Goal: Use online tool/utility

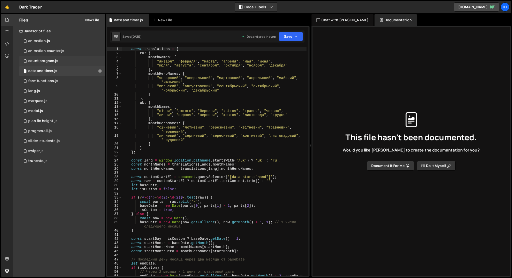
click at [64, 62] on div "1 count program.js 0" at bounding box center [62, 61] width 86 height 10
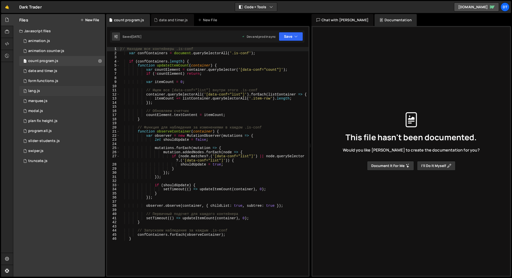
click at [62, 93] on div "1 lang.js 0" at bounding box center [62, 91] width 86 height 10
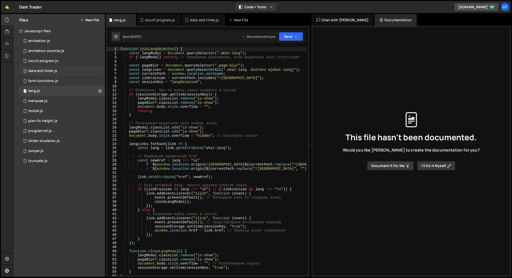
click at [70, 71] on div "1 date and timer.js 0" at bounding box center [62, 71] width 86 height 10
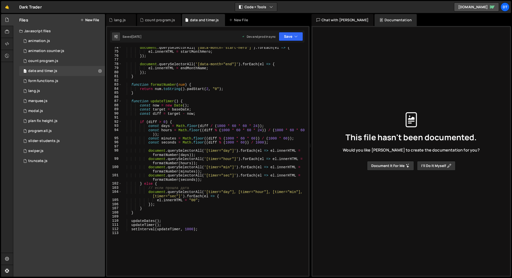
scroll to position [328, 0]
click at [252, 94] on div "document . querySelectorAll ( '[data-month="start-hero"]' ) . forEach ( el => {…" at bounding box center [214, 163] width 185 height 237
type textarea "setInterval(updateTimer, 1000);"
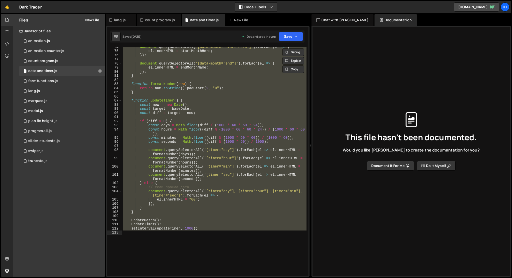
paste textarea
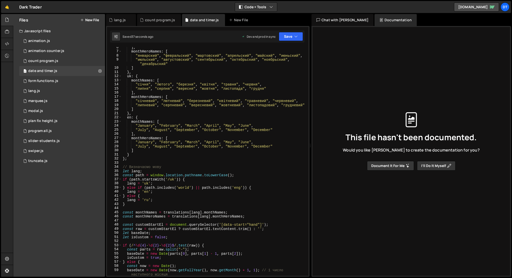
scroll to position [20, 0]
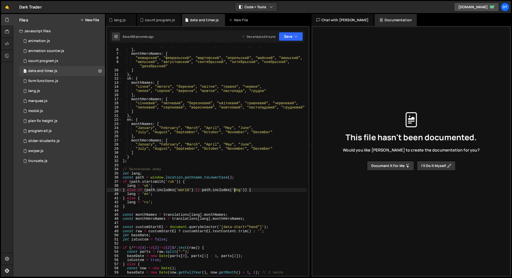
click at [235, 190] on div ""июля" , "августа" , "сентября" , "октября" , "ноября" , "декабря" ] , monthHer…" at bounding box center [214, 164] width 185 height 241
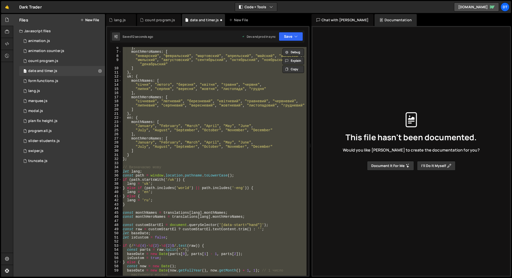
scroll to position [0, 0]
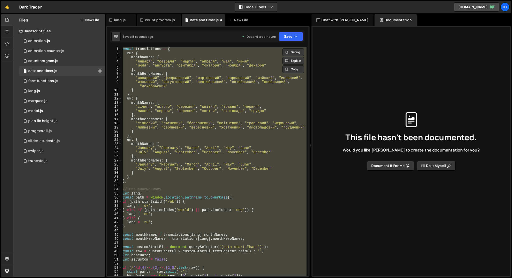
click at [235, 212] on div "const translations = { ru : { monthNames : [ "января" , "февраля" , "марта" , "…" at bounding box center [214, 161] width 185 height 229
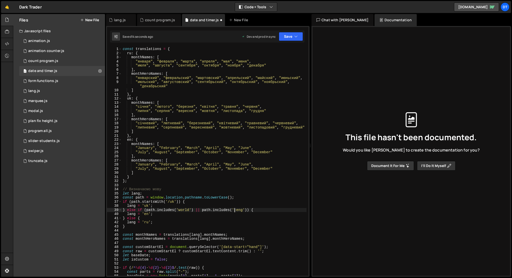
click at [238, 211] on div "const translations = { ru : { monthNames : [ "января" , "февраля" , "марта" , "…" at bounding box center [214, 165] width 185 height 237
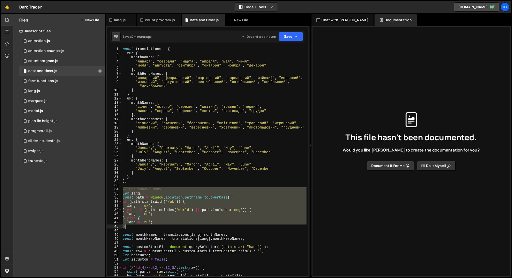
drag, startPoint x: 123, startPoint y: 191, endPoint x: 132, endPoint y: 226, distance: 36.0
click at [132, 226] on div "const translations = { ru : { monthNames : [ "января" , "февраля" , "марта" , "…" at bounding box center [214, 165] width 185 height 237
type textarea "lang = 'ru'; }"
paste textarea
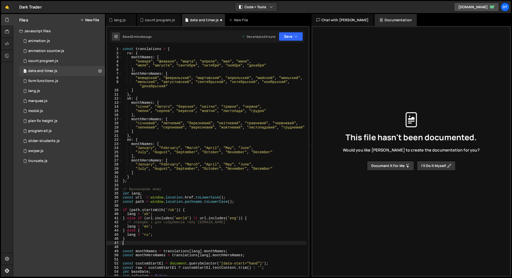
scroll to position [0, 0]
